Goal: Communication & Community: Connect with others

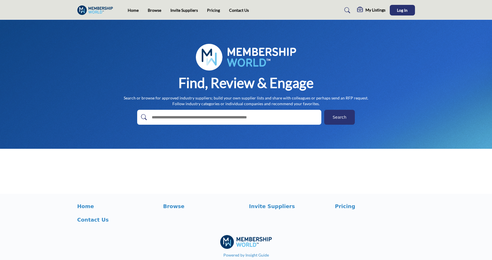
click at [202, 117] on input "text" at bounding box center [217, 117] width 137 height 9
type input "*"
type input "*****"
click at [324, 110] on button "Search" at bounding box center [339, 117] width 31 height 15
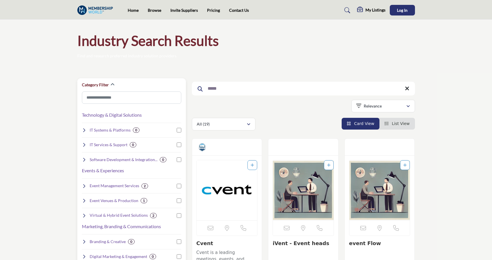
drag, startPoint x: 225, startPoint y: 88, endPoint x: 158, endPoint y: 79, distance: 67.6
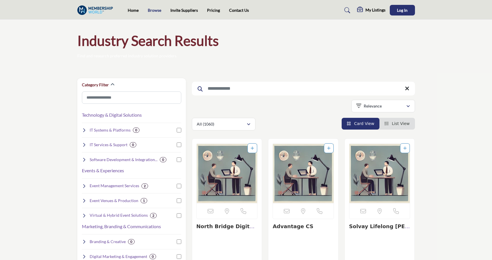
click at [158, 12] on link "Browse" at bounding box center [154, 10] width 13 height 5
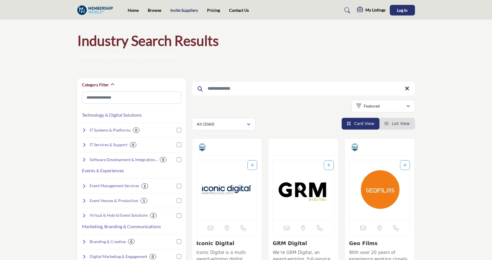
click at [183, 11] on link "Invite Suppliers" at bounding box center [184, 10] width 28 height 5
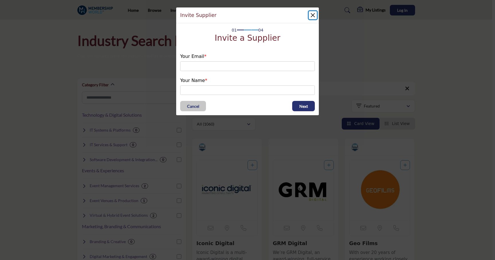
click at [311, 15] on button "Close" at bounding box center [313, 15] width 8 height 8
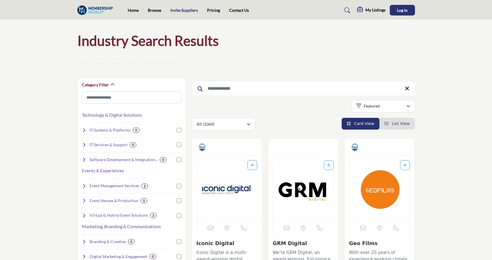
click at [178, 8] on link "Invite Suppliers" at bounding box center [184, 10] width 28 height 5
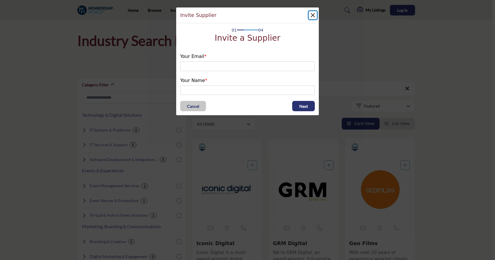
click at [309, 16] on button "Close" at bounding box center [313, 15] width 8 height 8
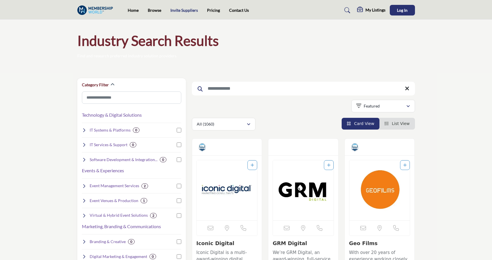
click at [187, 9] on link "Invite Suppliers" at bounding box center [184, 10] width 28 height 5
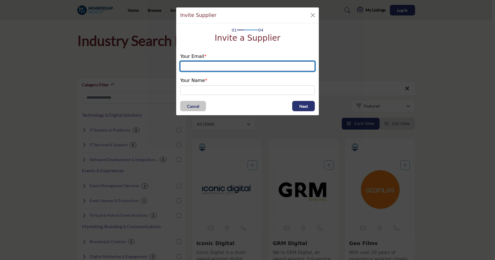
click at [223, 66] on input "email" at bounding box center [247, 66] width 135 height 10
type input "**********"
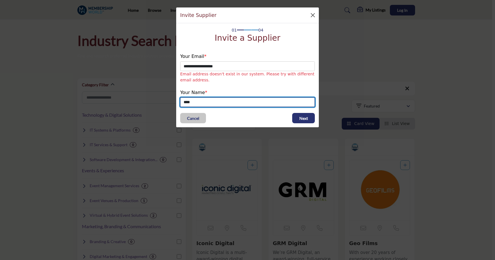
type input "****"
click at [311, 14] on button "Close" at bounding box center [313, 15] width 8 height 8
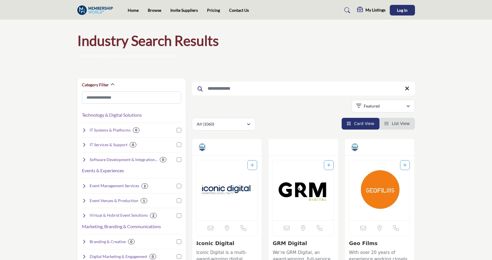
click at [330, 51] on div "Industry Search Results Find and research preferred industry solution providers" at bounding box center [246, 45] width 338 height 27
